Goal: Navigation & Orientation: Find specific page/section

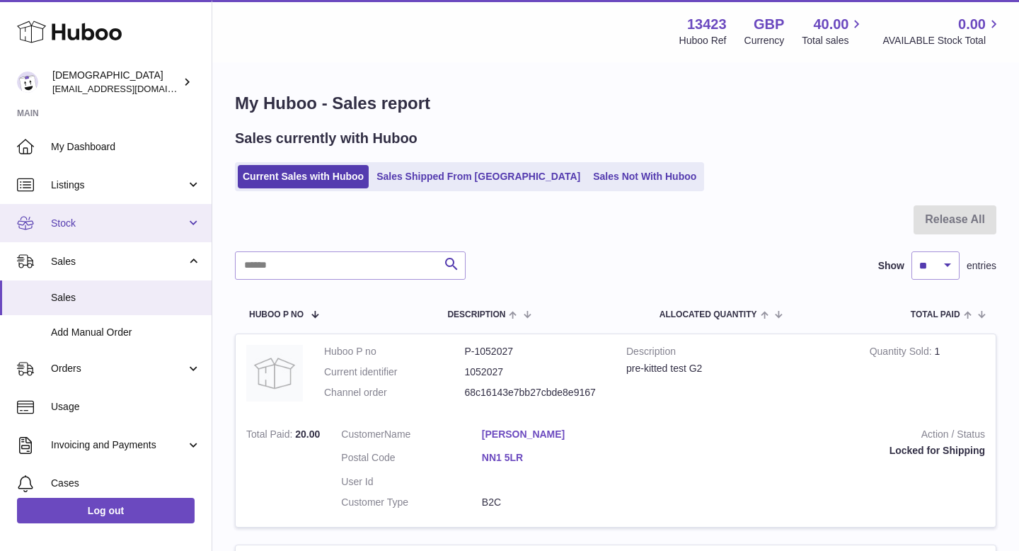
click at [79, 229] on link "Stock" at bounding box center [106, 223] width 212 height 38
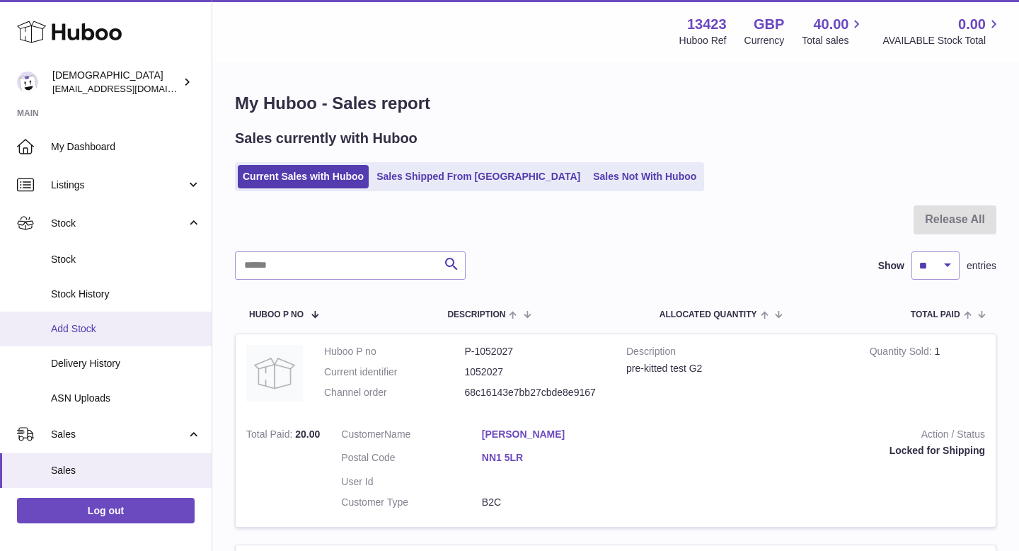
click at [84, 333] on span "Add Stock" at bounding box center [126, 328] width 150 height 13
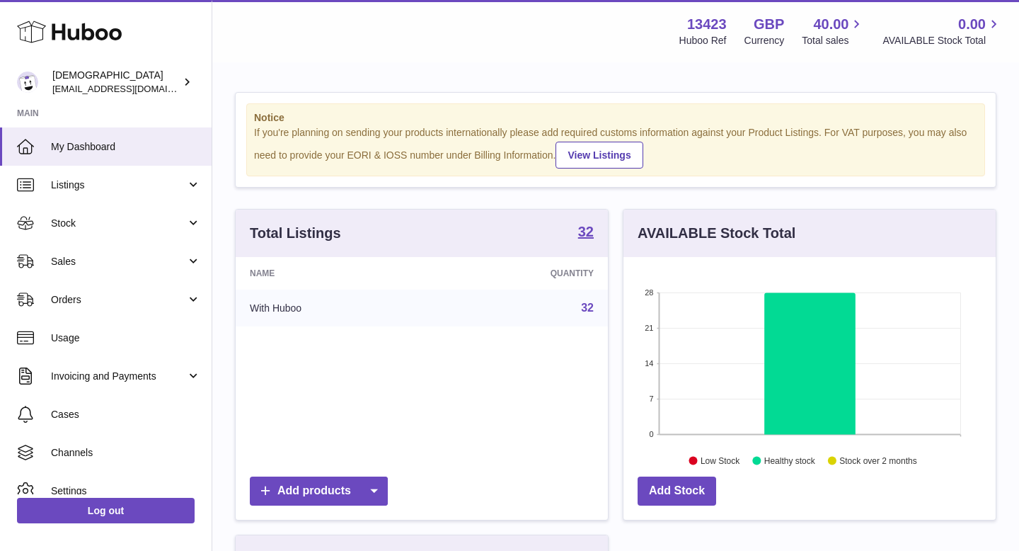
scroll to position [221, 372]
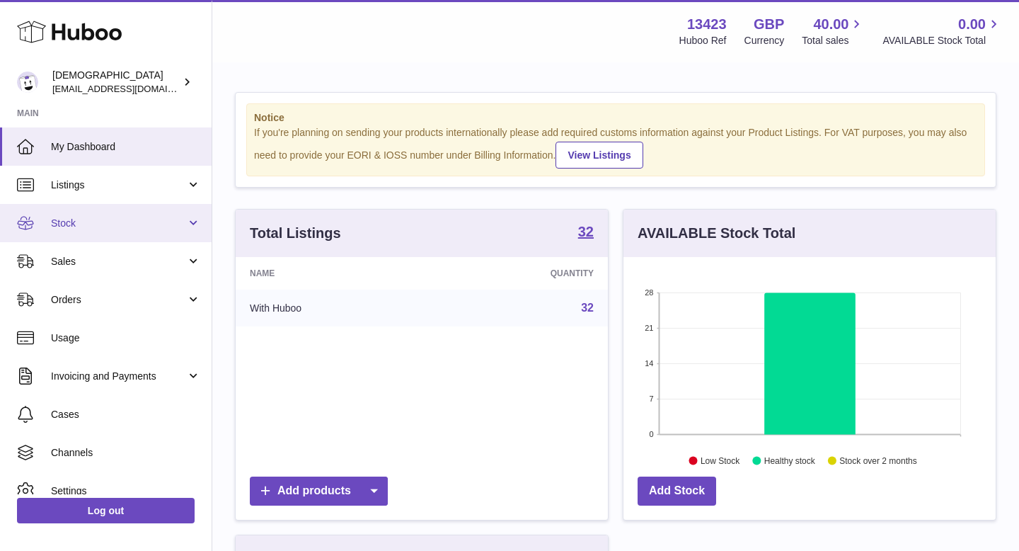
click at [71, 232] on link "Stock" at bounding box center [106, 223] width 212 height 38
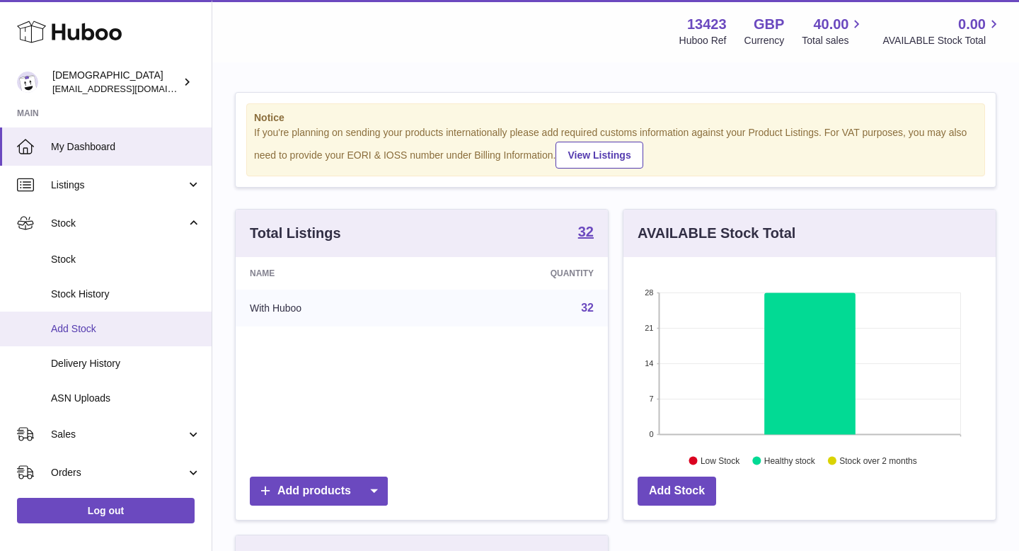
click at [79, 326] on span "Add Stock" at bounding box center [126, 328] width 150 height 13
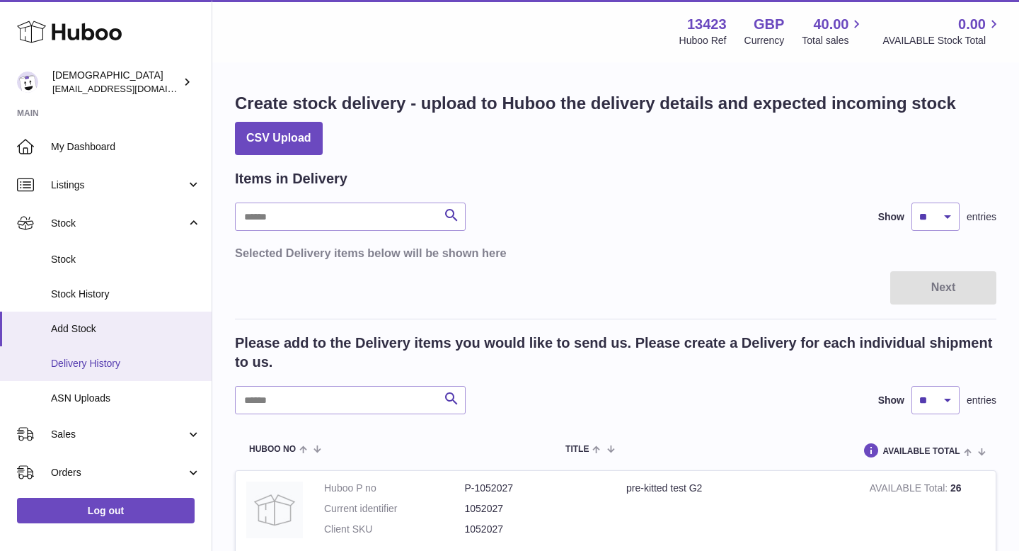
click at [98, 358] on span "Delivery History" at bounding box center [126, 363] width 150 height 13
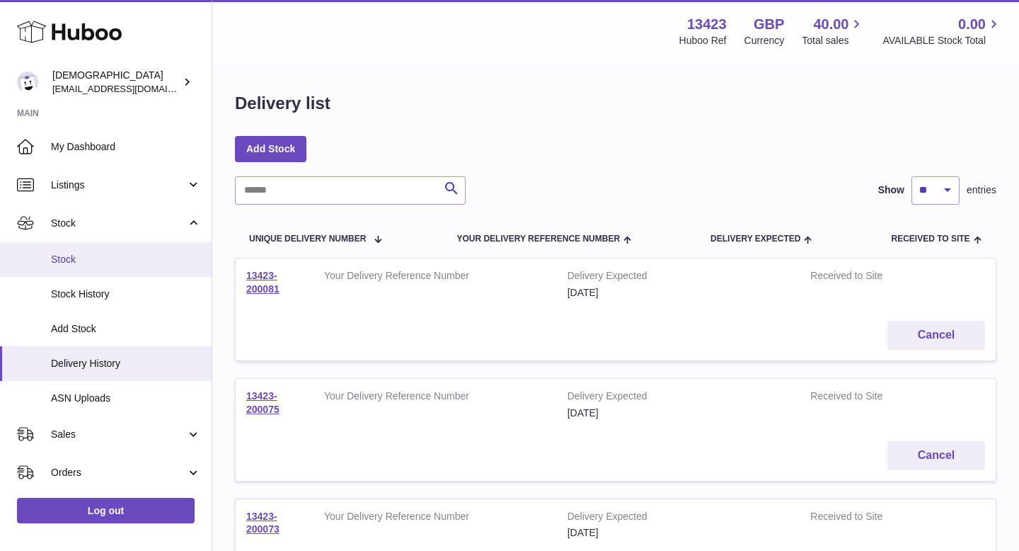
click at [121, 251] on link "Stock" at bounding box center [106, 259] width 212 height 35
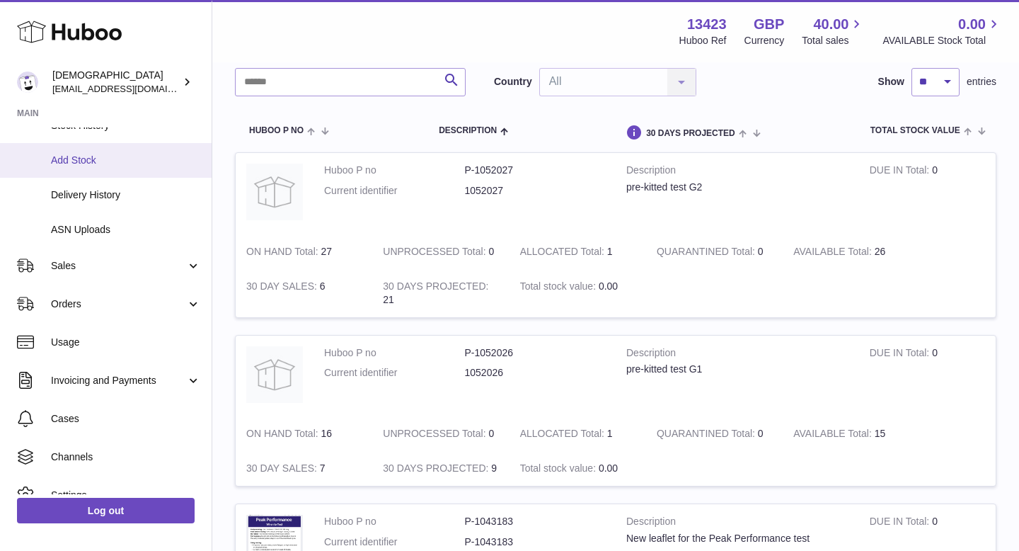
scroll to position [177, 0]
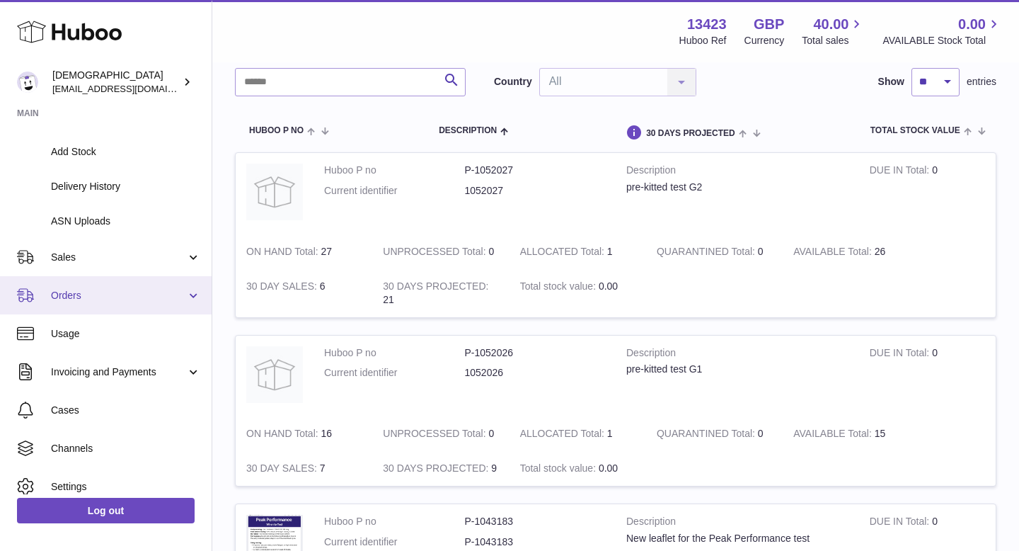
click at [81, 301] on span "Orders" at bounding box center [118, 295] width 135 height 13
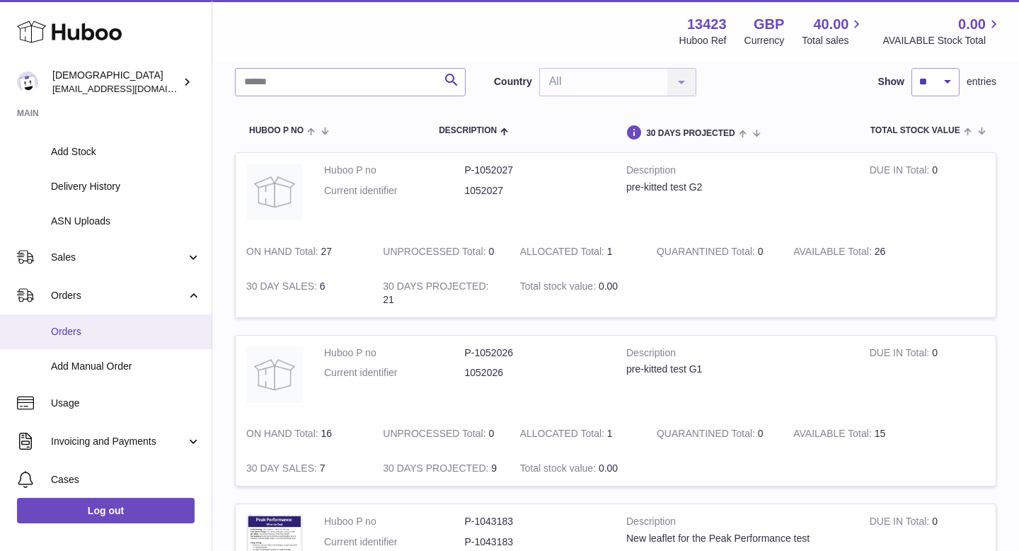
click at [79, 323] on link "Orders" at bounding box center [106, 331] width 212 height 35
